Goal: Task Accomplishment & Management: Complete application form

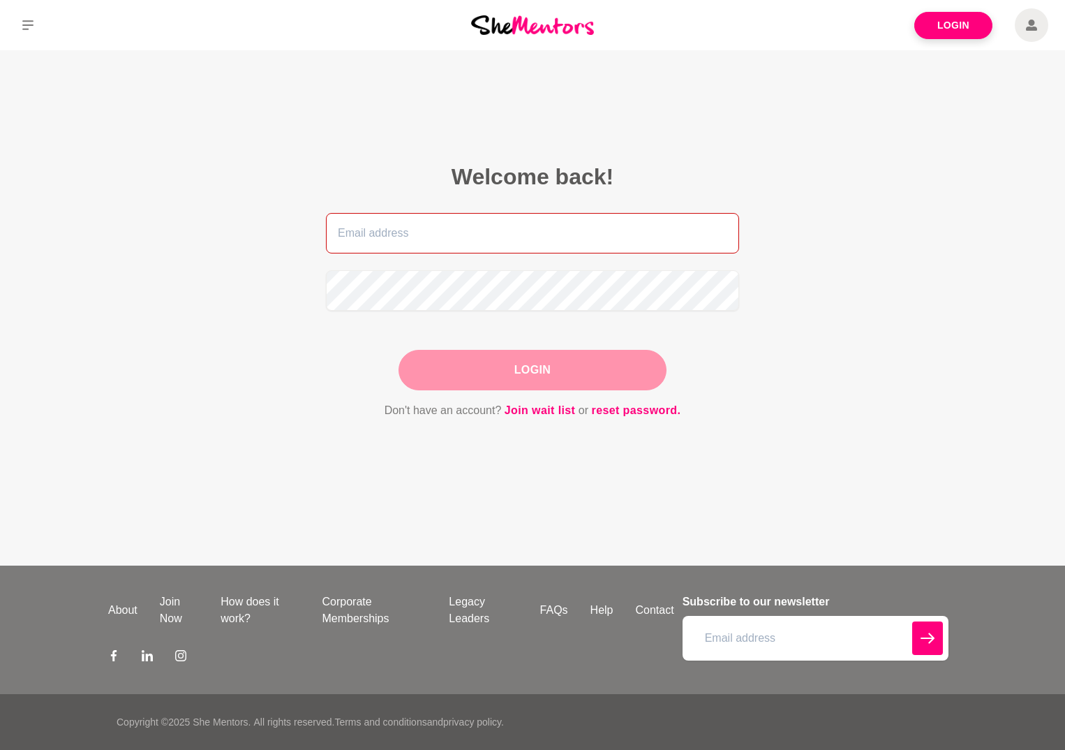
click at [501, 240] on input "email" at bounding box center [532, 233] width 413 height 40
type input "sharon_ryan@rocketmail.com"
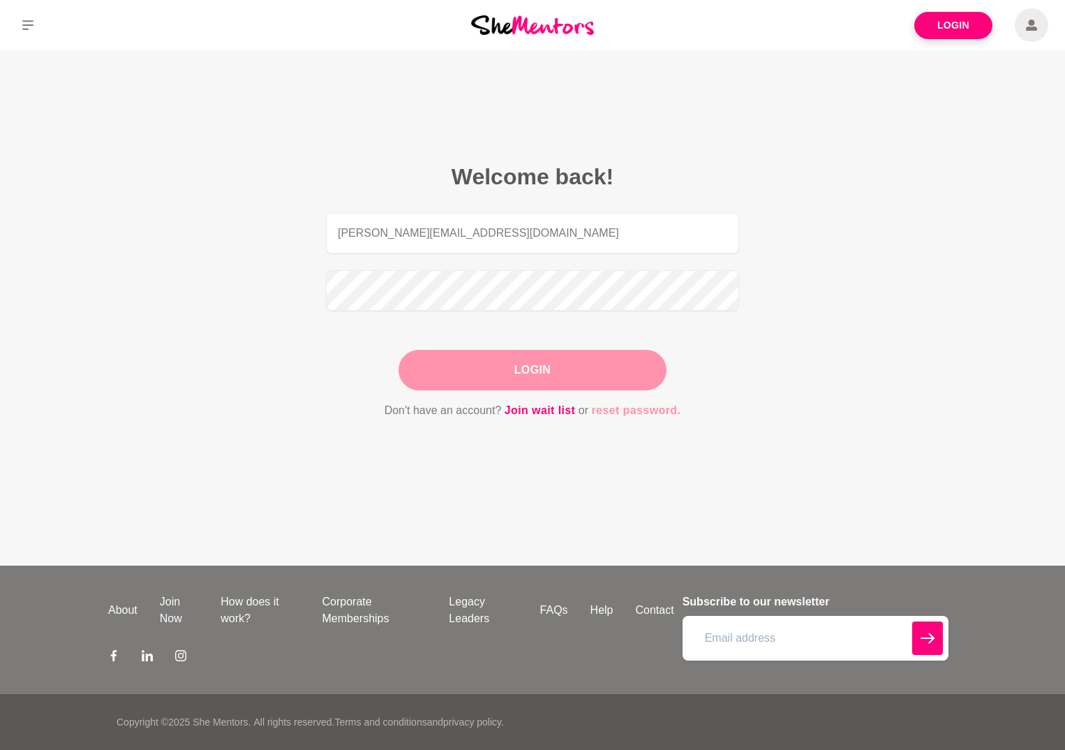
click at [626, 410] on link "reset password." at bounding box center [636, 410] width 89 height 18
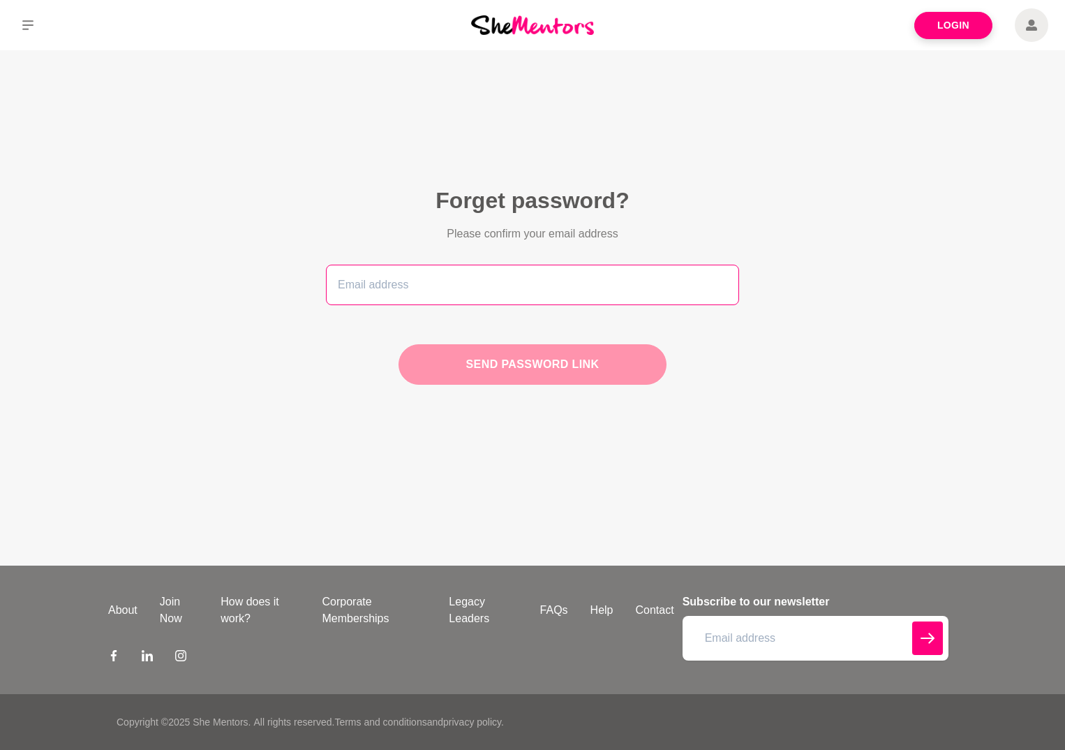
click at [498, 288] on input "email" at bounding box center [532, 285] width 413 height 40
type input "sharon_ryan@rocketmail.com"
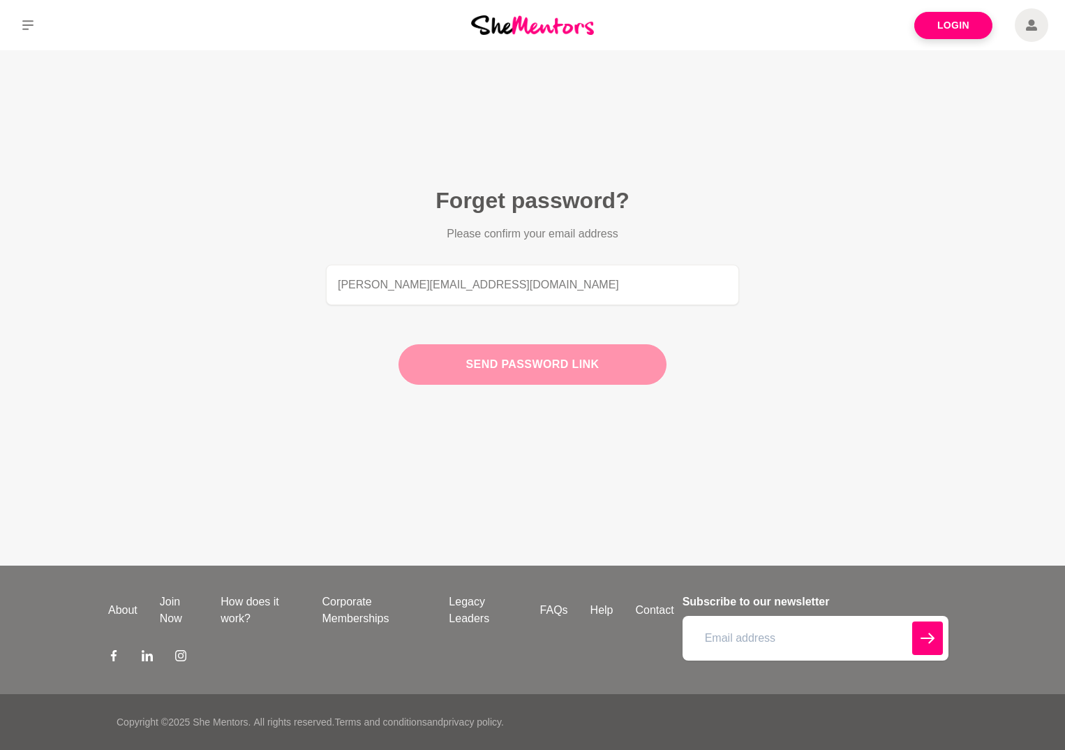
click at [488, 367] on button "Send password link" at bounding box center [533, 364] width 268 height 40
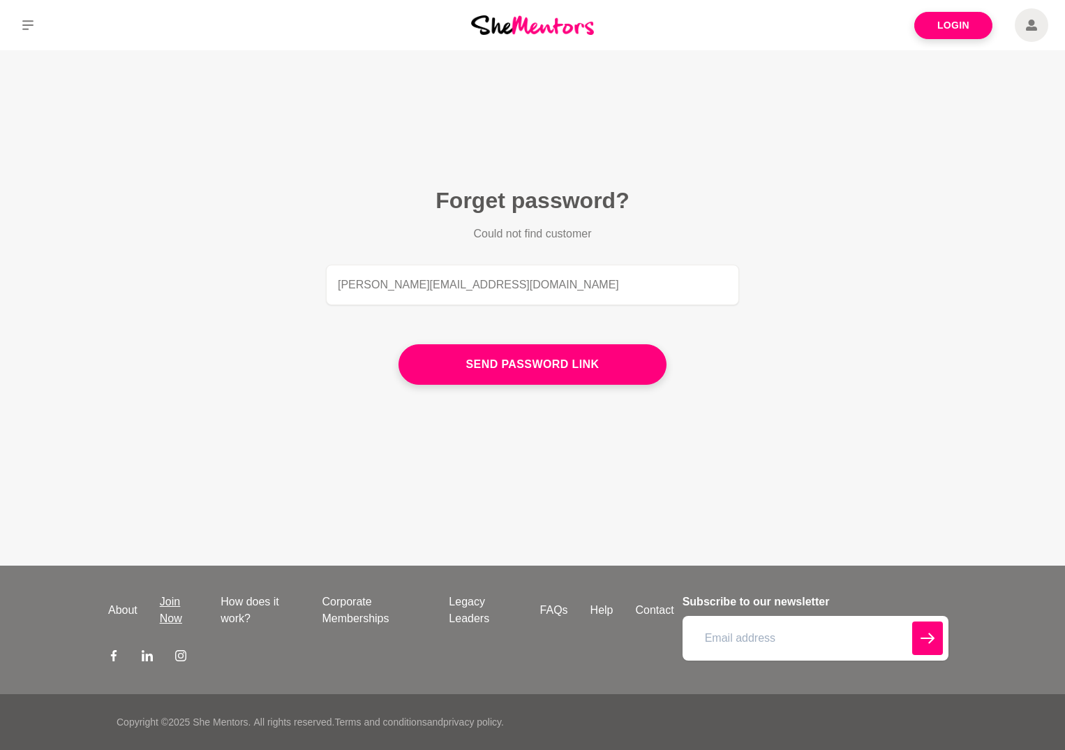
click at [168, 609] on link "Join Now" at bounding box center [179, 610] width 61 height 34
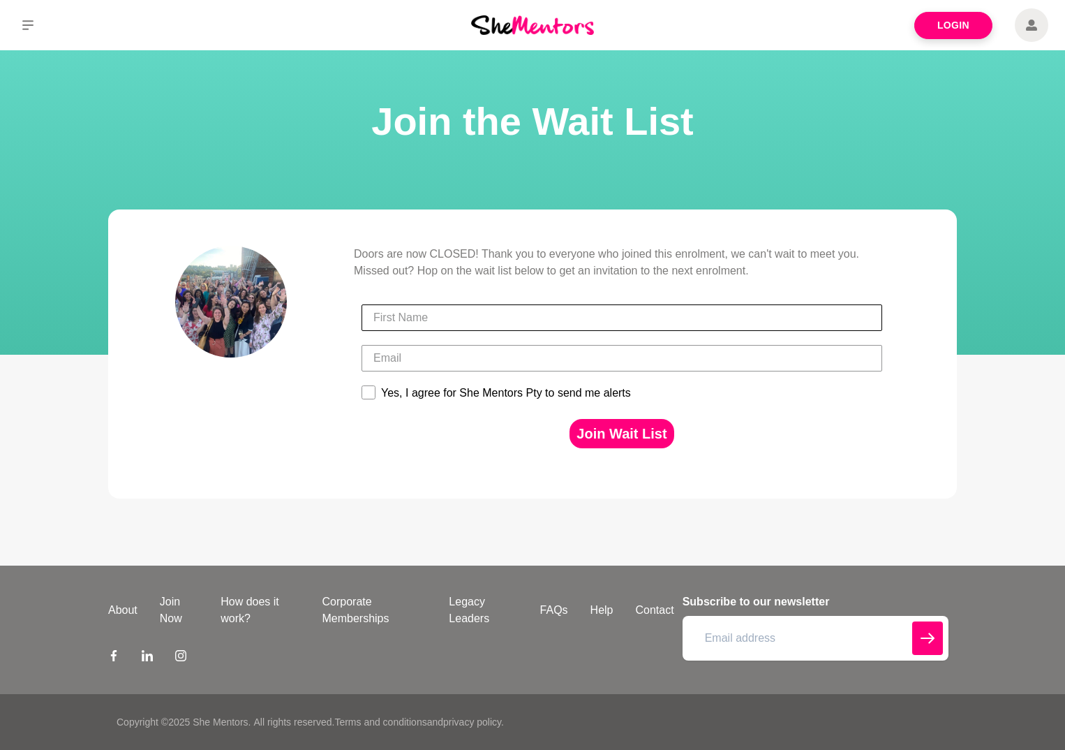
click at [487, 315] on input "First Name" at bounding box center [622, 317] width 521 height 27
type input "Shirley"
type input "sharon_ryan@rocketmail.com"
type input "S"
type input "Sharon"
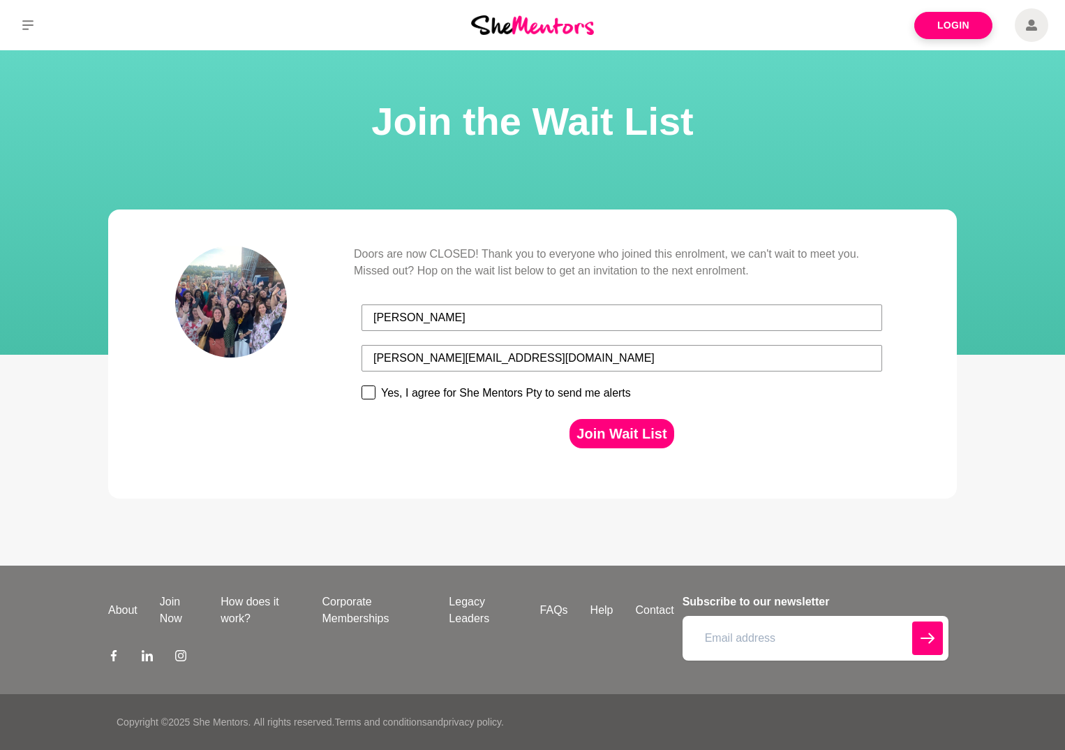
click at [367, 395] on rect at bounding box center [368, 392] width 13 height 13
click at [362, 385] on input "Yes, I agree for She Mentors Pty to send me alerts" at bounding box center [361, 385] width 1 height 1
checkbox input "true"
click at [602, 435] on button "Join Wait List" at bounding box center [622, 433] width 104 height 29
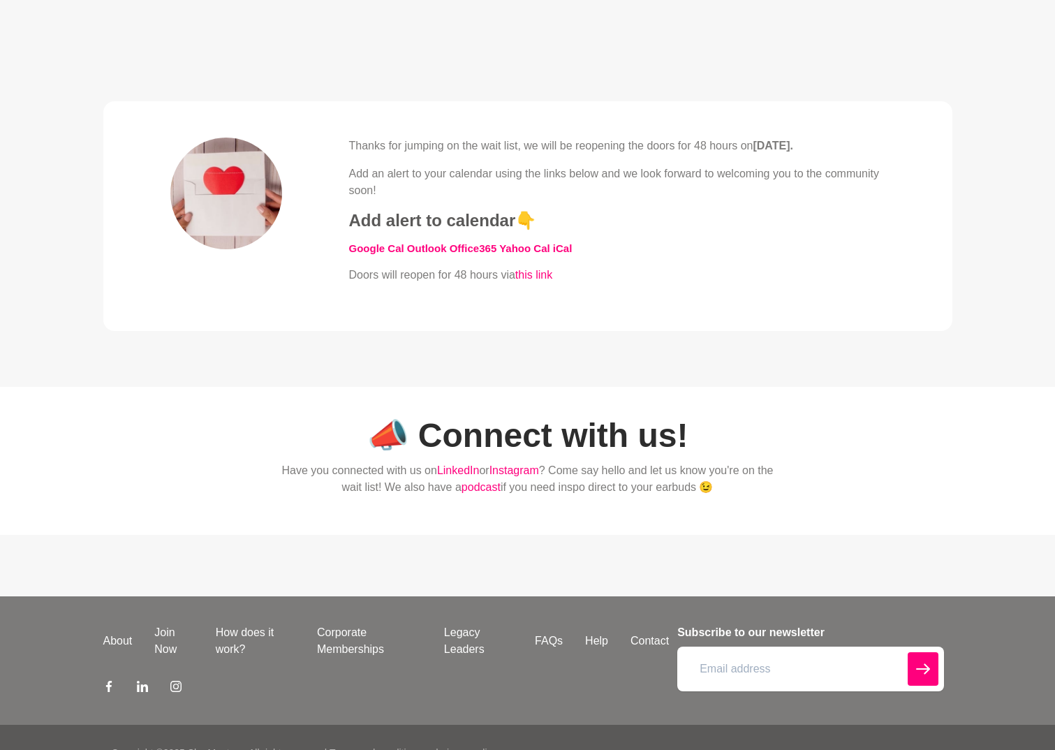
scroll to position [419, 0]
click at [228, 635] on link "How does it work?" at bounding box center [255, 641] width 101 height 34
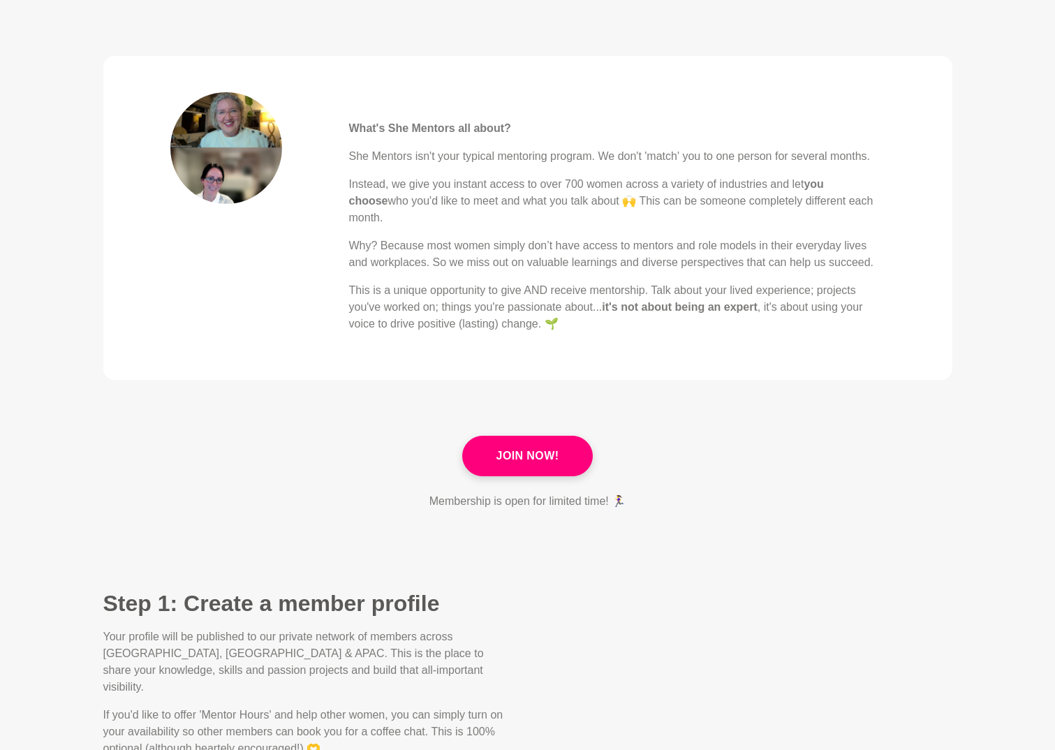
scroll to position [559, 0]
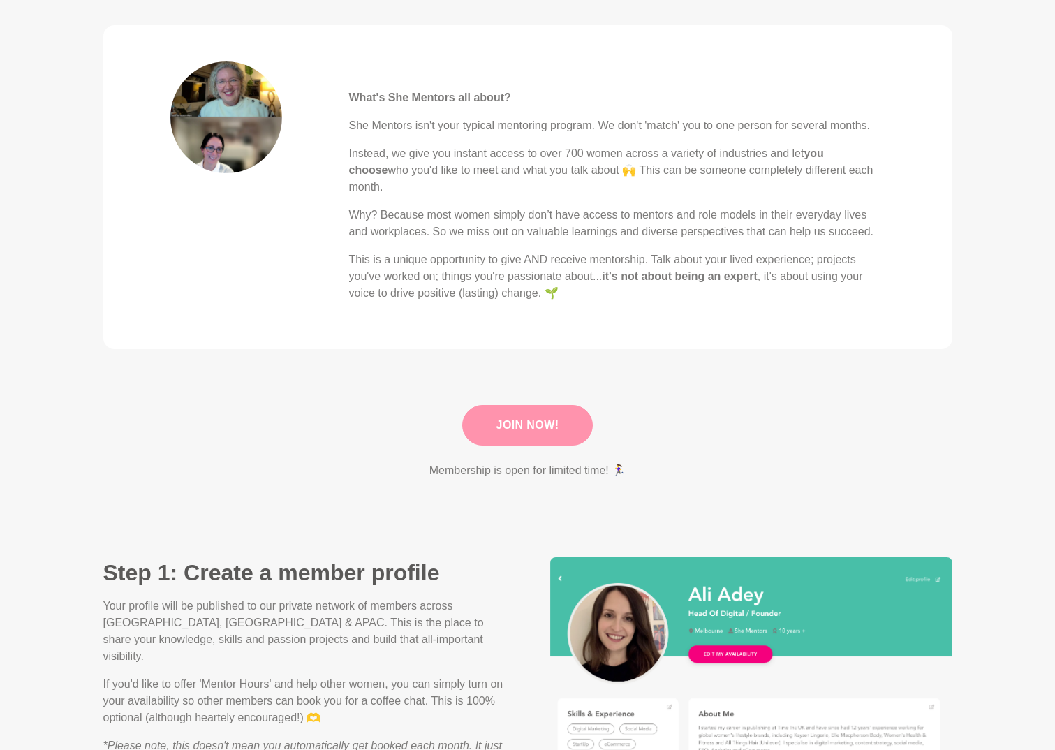
click at [537, 410] on link "Join Now!" at bounding box center [527, 425] width 131 height 40
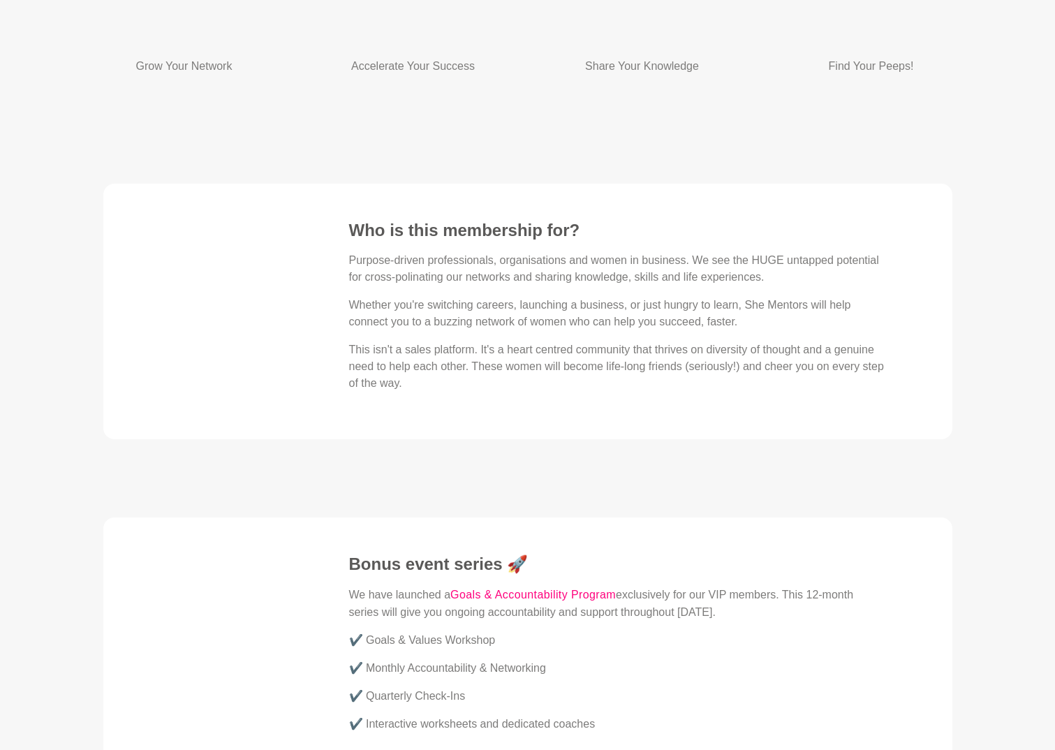
scroll to position [3282, 0]
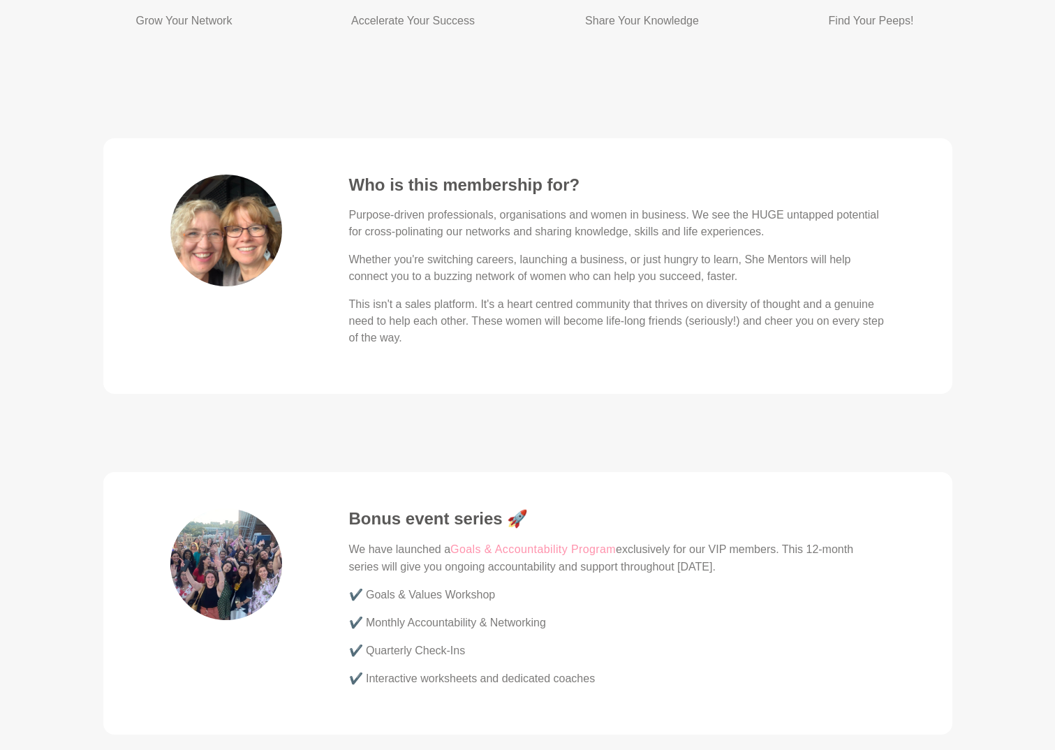
click at [525, 540] on link "Goals & Accountability Program" at bounding box center [532, 549] width 165 height 18
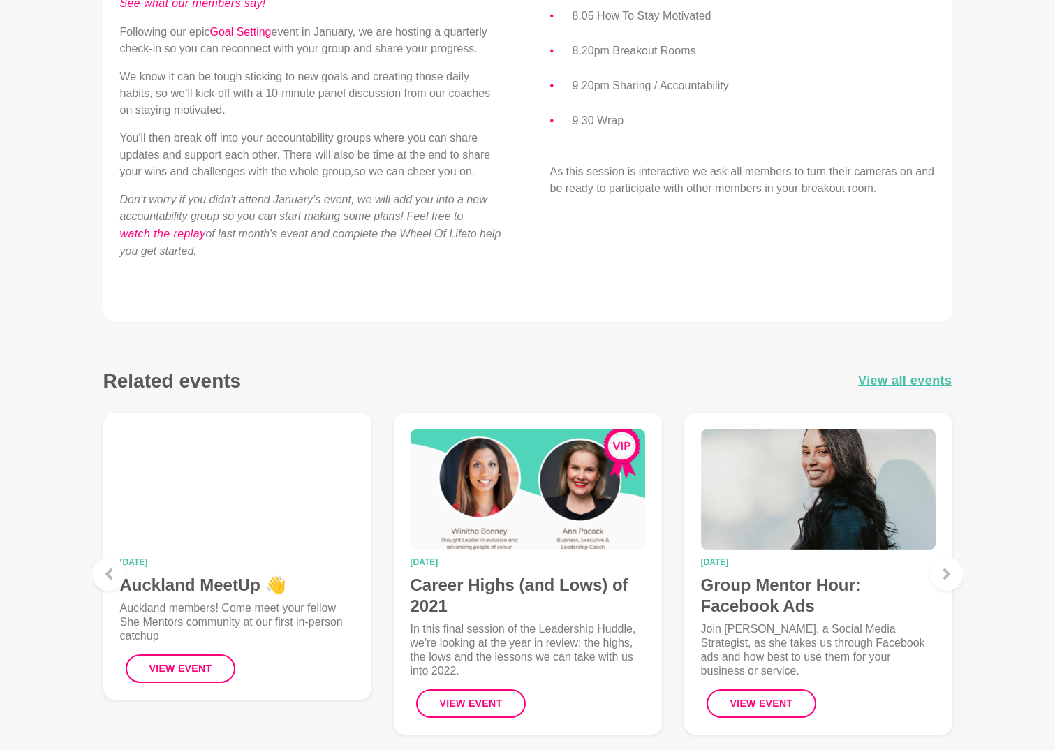
scroll to position [489, 0]
